Goal: Information Seeking & Learning: Learn about a topic

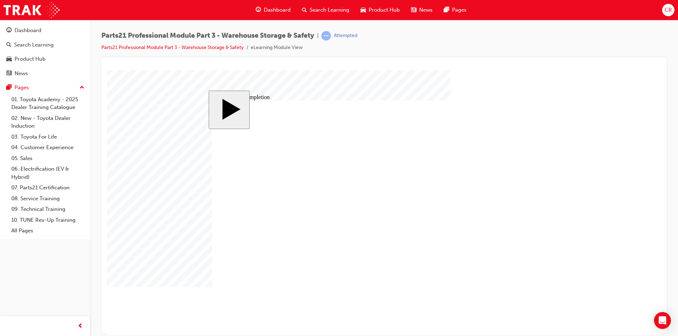
click at [592, 133] on body "slide: Course Completion MENU Rectangle 6 HELP Rectangle 6 EXIT Rectangle 6 War…" at bounding box center [384, 202] width 554 height 265
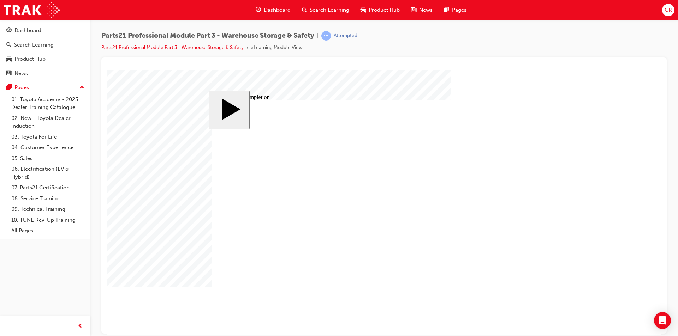
drag, startPoint x: 305, startPoint y: 184, endPoint x: 450, endPoint y: 260, distance: 163.9
drag, startPoint x: 312, startPoint y: 221, endPoint x: 454, endPoint y: 226, distance: 142.7
drag, startPoint x: 323, startPoint y: 246, endPoint x: 470, endPoint y: 187, distance: 158.2
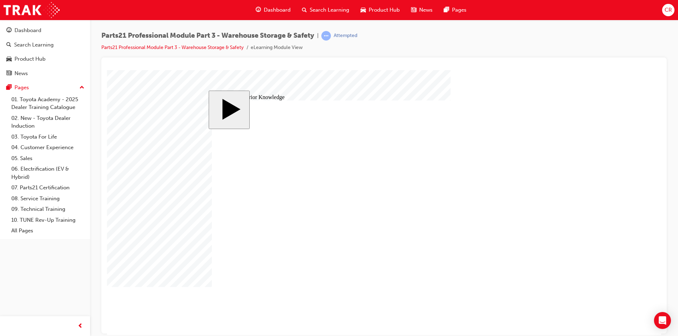
radio input "true"
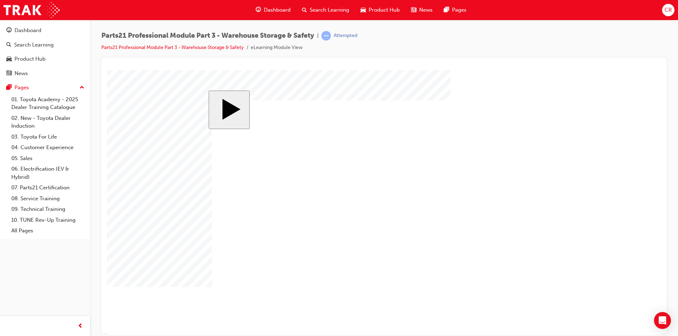
radio input "true"
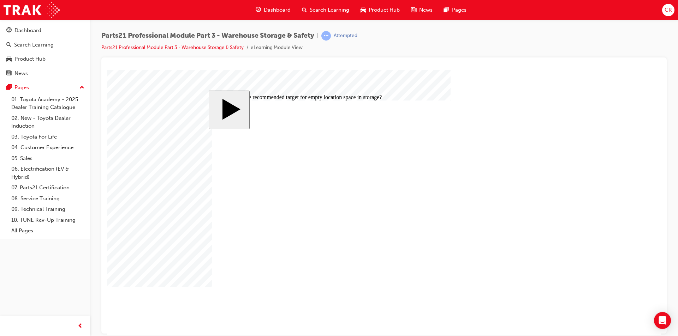
radio input "true"
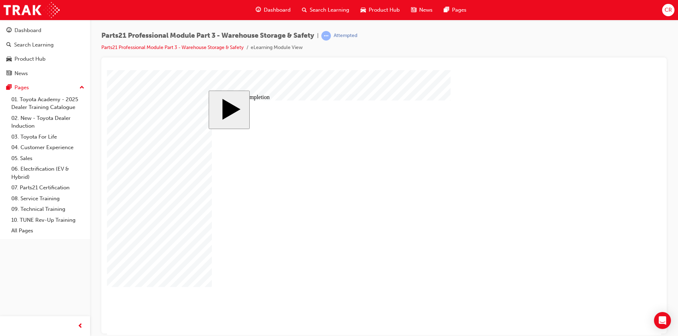
type input "3"
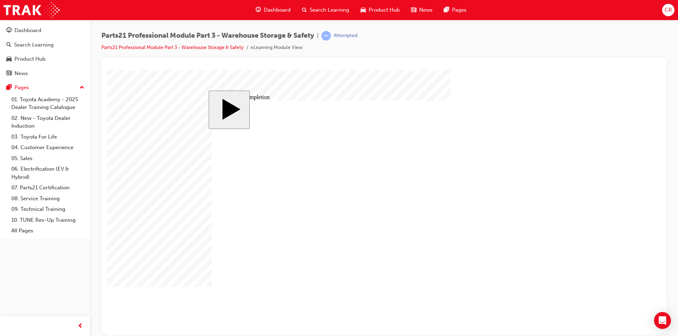
drag, startPoint x: 242, startPoint y: 220, endPoint x: 402, endPoint y: 268, distance: 166.9
drag, startPoint x: 239, startPoint y: 234, endPoint x: 442, endPoint y: 174, distance: 211.4
drag, startPoint x: 235, startPoint y: 230, endPoint x: 443, endPoint y: 180, distance: 214.0
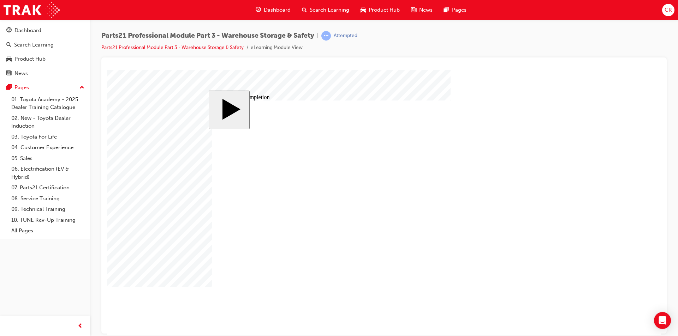
radio input "true"
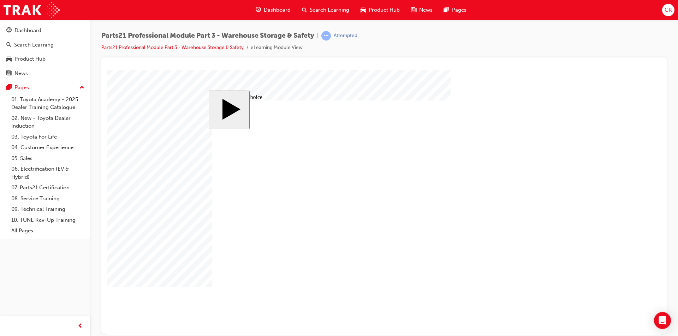
radio input "true"
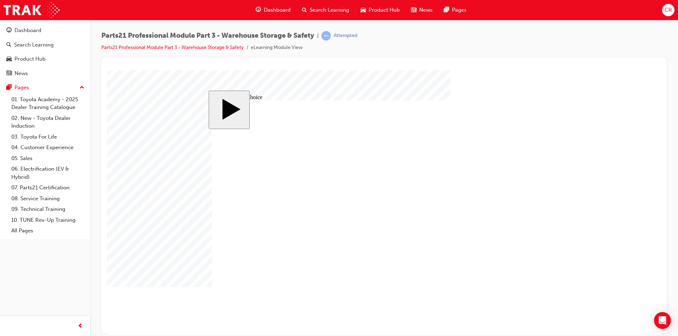
radio input "true"
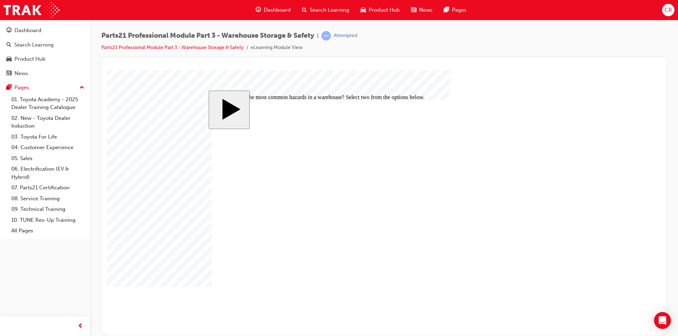
checkbox input "true"
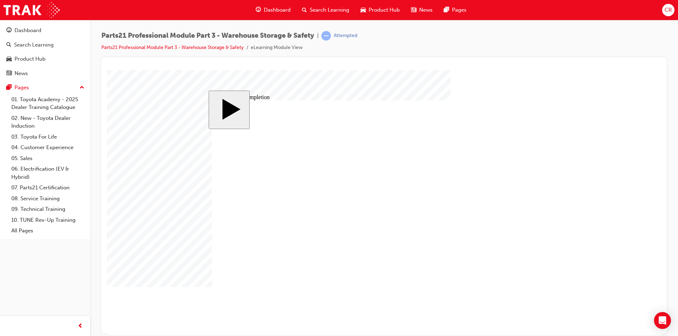
checkbox input "true"
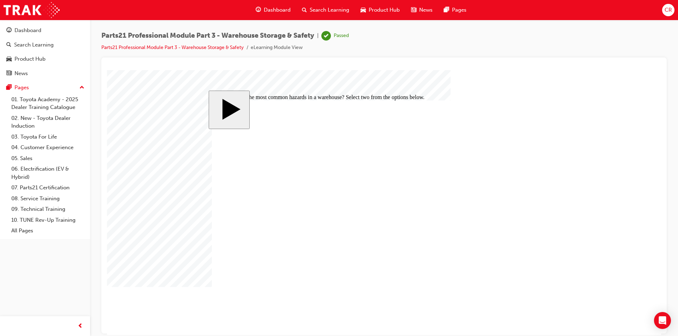
checkbox input "true"
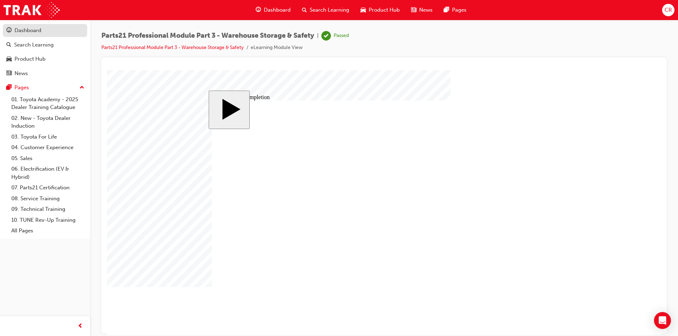
click at [47, 32] on div "Dashboard" at bounding box center [44, 30] width 77 height 9
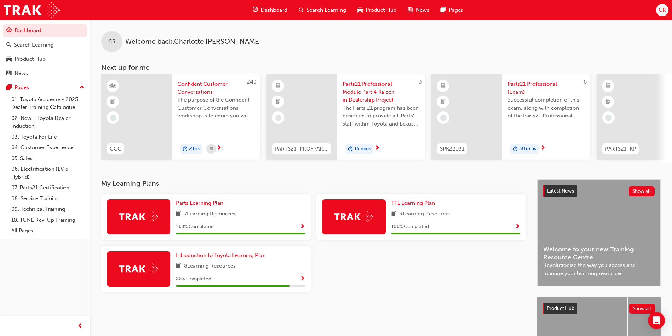
click at [372, 95] on span "Parts21 Professional Module Part 4 Kaizen in Dealership Project" at bounding box center [381, 92] width 77 height 24
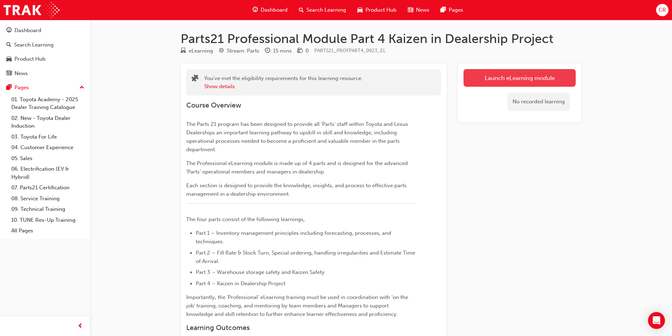
click at [542, 75] on link "Launch eLearning module" at bounding box center [520, 78] width 112 height 18
